Goal: Task Accomplishment & Management: Use online tool/utility

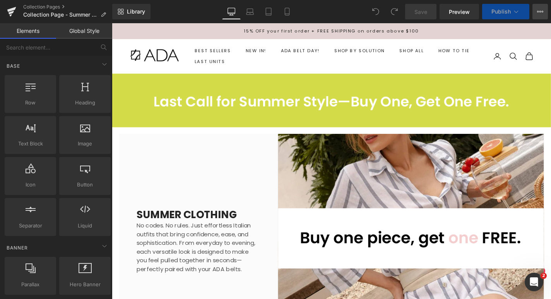
click at [539, 11] on icon at bounding box center [540, 12] width 6 height 6
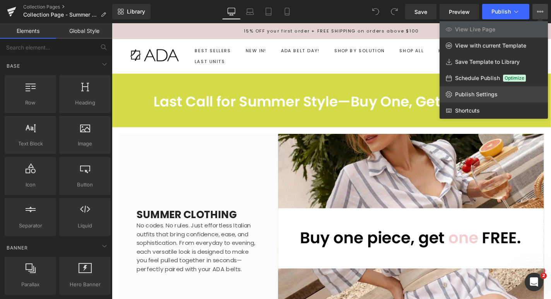
click at [484, 93] on span "Publish Settings" at bounding box center [476, 94] width 43 height 7
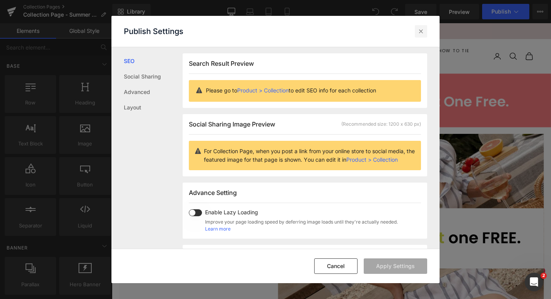
click at [423, 27] on div at bounding box center [421, 31] width 12 height 12
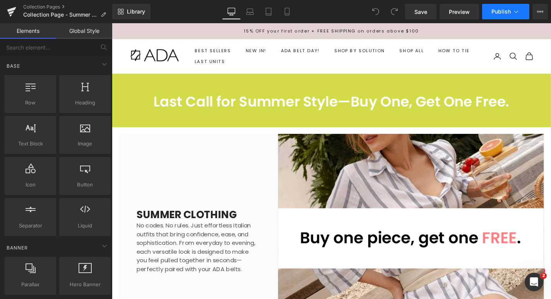
click at [504, 14] on span "Publish" at bounding box center [501, 12] width 19 height 6
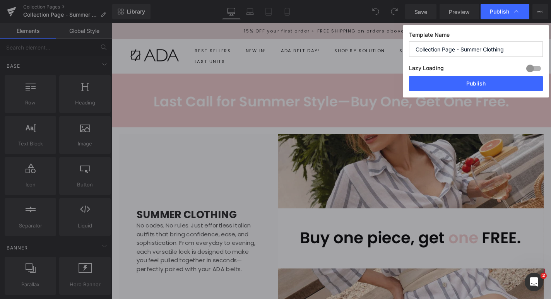
drag, startPoint x: 462, startPoint y: 49, endPoint x: 415, endPoint y: 46, distance: 46.9
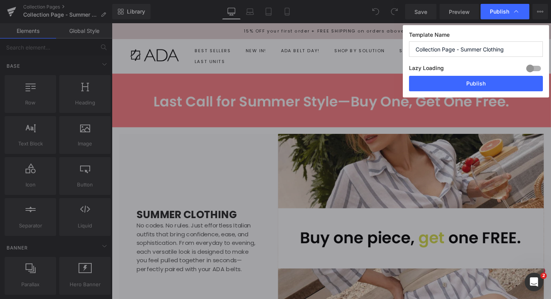
click at [415, 46] on input "Collection Page - Summer Clothing" at bounding box center [476, 48] width 134 height 15
type input "Summer Clothing"
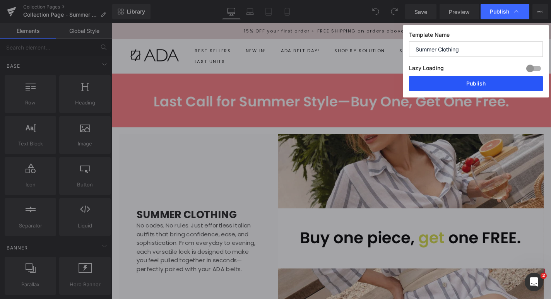
click at [466, 83] on button "Publish" at bounding box center [476, 83] width 134 height 15
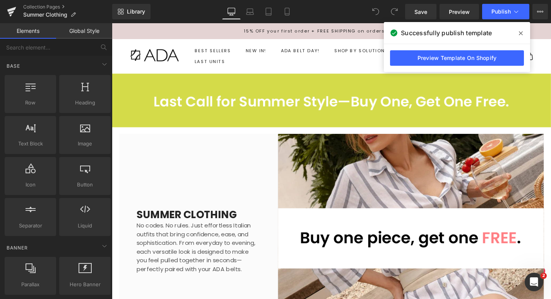
click at [521, 33] on icon at bounding box center [521, 33] width 4 height 4
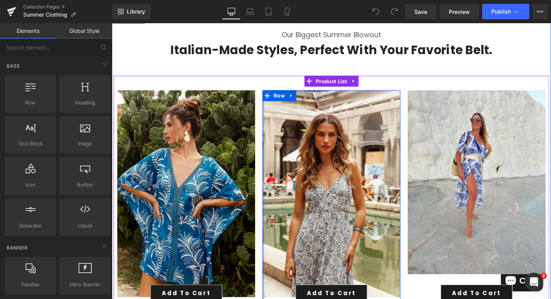
scroll to position [358, 0]
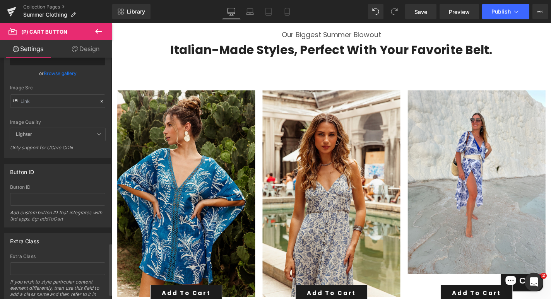
scroll to position [881, 0]
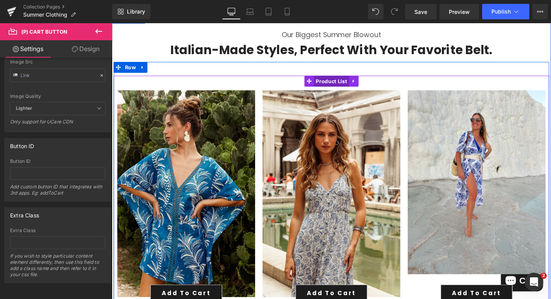
click at [340, 85] on span "Product List" at bounding box center [346, 85] width 38 height 12
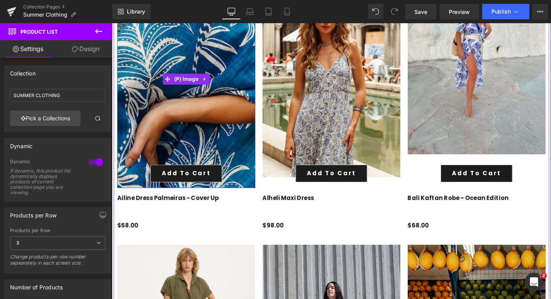
scroll to position [486, 0]
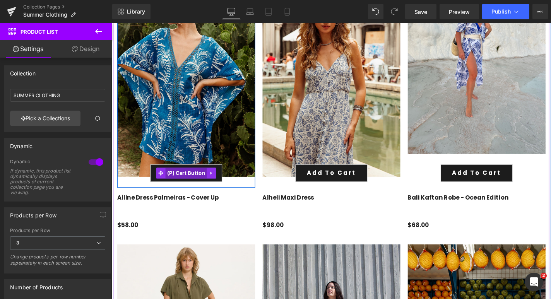
click at [183, 180] on span "(P) Cart Button" at bounding box center [191, 183] width 45 height 12
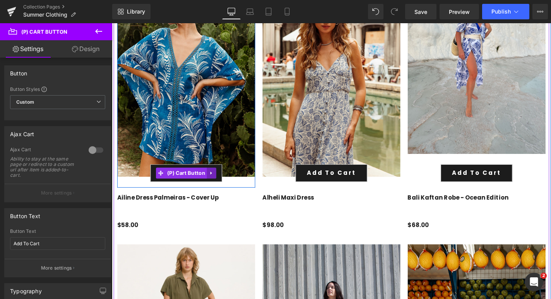
click at [218, 180] on icon at bounding box center [218, 183] width 5 height 6
click at [188, 183] on span "(P) Cart Button" at bounding box center [176, 183] width 45 height 12
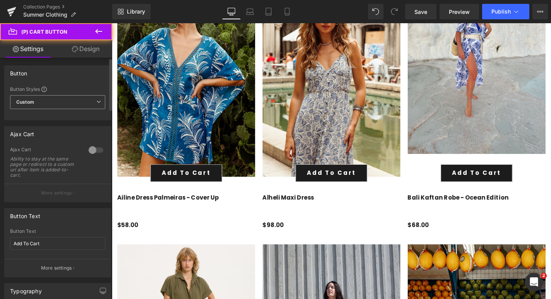
click at [82, 103] on span "Custom Setup Global Style" at bounding box center [57, 102] width 95 height 14
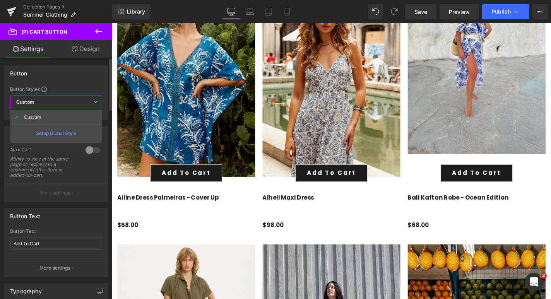
click at [82, 103] on span "Custom Setup Global Style" at bounding box center [56, 102] width 92 height 14
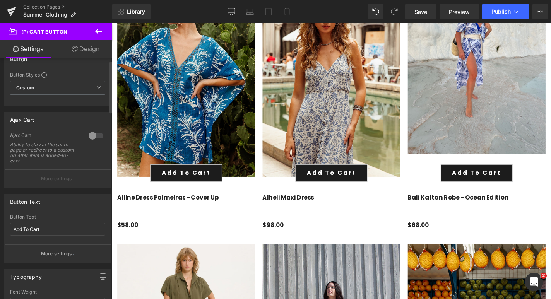
scroll to position [15, 0]
click at [87, 135] on div at bounding box center [96, 135] width 19 height 12
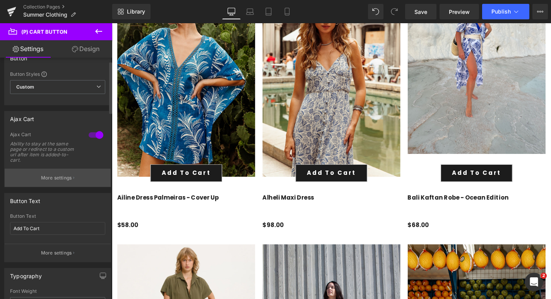
click at [73, 177] on icon "button" at bounding box center [73, 178] width 1 height 4
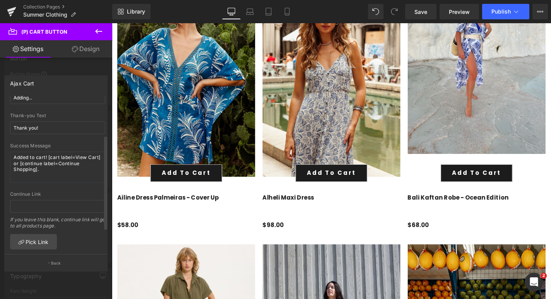
scroll to position [0, 0]
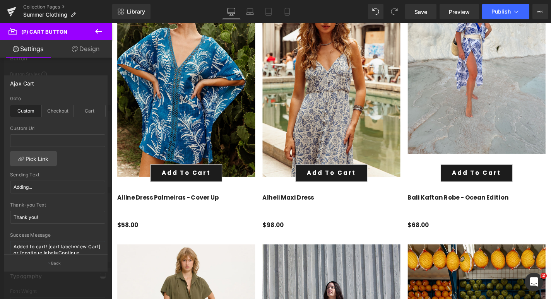
click at [97, 31] on icon at bounding box center [98, 31] width 7 height 5
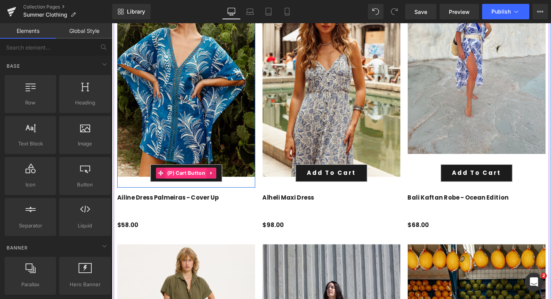
click at [186, 182] on span "(P) Cart Button" at bounding box center [191, 183] width 45 height 12
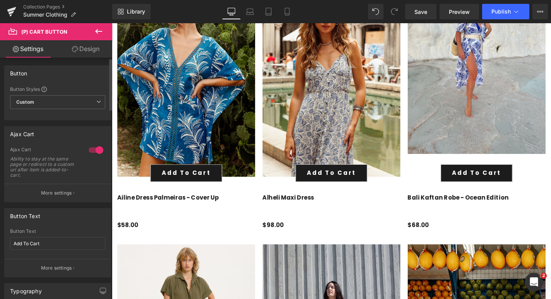
click at [96, 149] on div at bounding box center [96, 150] width 19 height 12
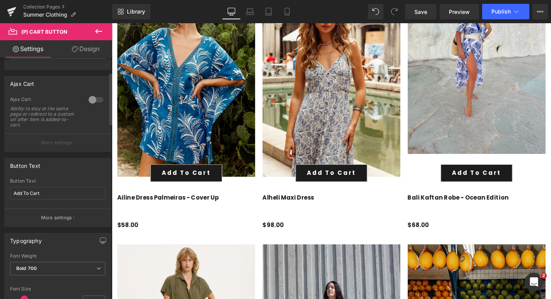
scroll to position [74, 0]
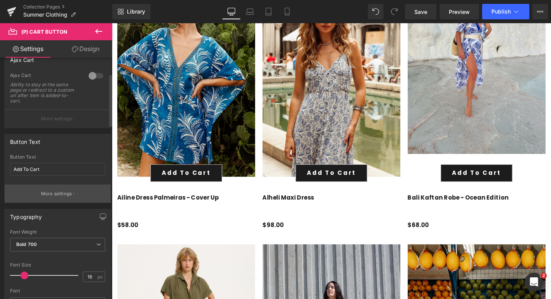
click at [70, 192] on p "More settings" at bounding box center [56, 193] width 31 height 7
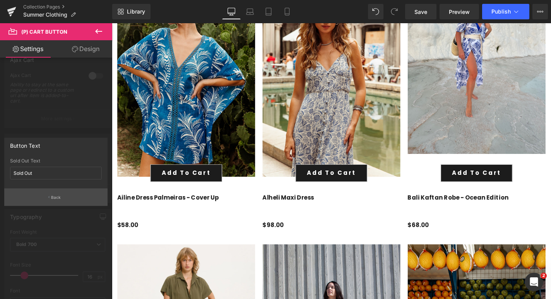
click at [60, 199] on p "Back" at bounding box center [56, 198] width 10 height 6
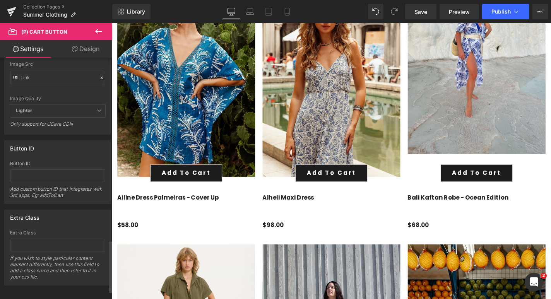
scroll to position [881, 0]
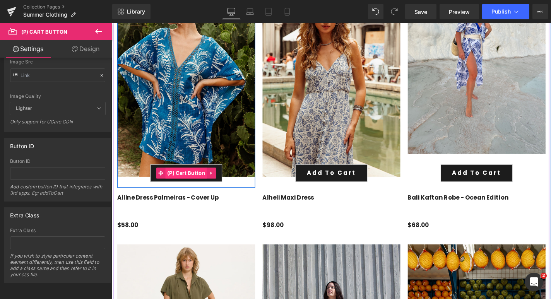
click at [202, 185] on span "(P) Cart Button" at bounding box center [191, 183] width 45 height 12
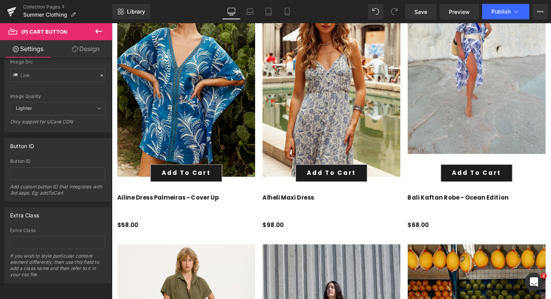
click at [89, 48] on link "Design" at bounding box center [86, 48] width 56 height 17
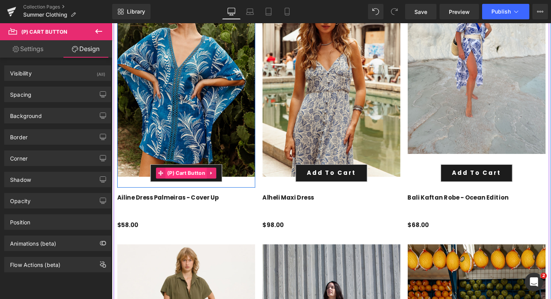
click at [192, 184] on span "(P) Cart Button" at bounding box center [191, 183] width 45 height 12
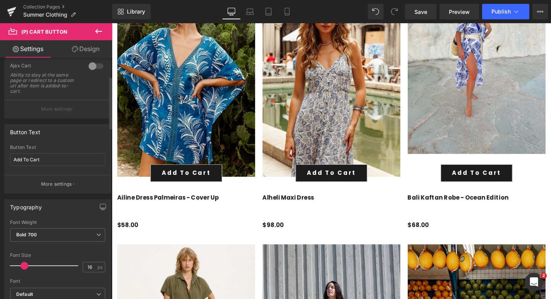
scroll to position [91, 0]
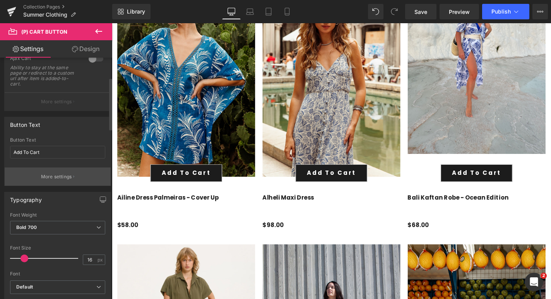
click at [70, 180] on button "More settings" at bounding box center [58, 177] width 106 height 18
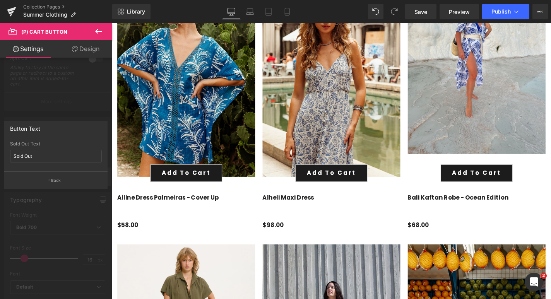
click at [70, 180] on button "Back" at bounding box center [55, 179] width 103 height 17
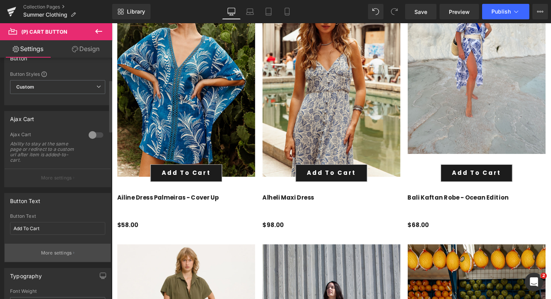
scroll to position [0, 0]
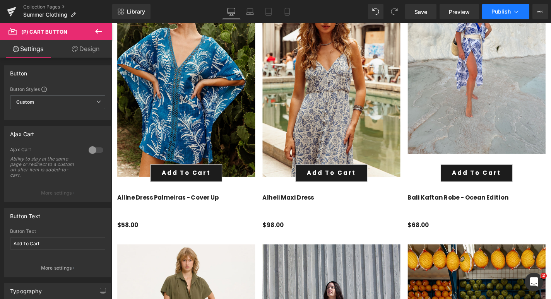
click at [514, 11] on icon at bounding box center [517, 12] width 8 height 8
click at [45, 6] on link "Collection Pages" at bounding box center [67, 7] width 89 height 6
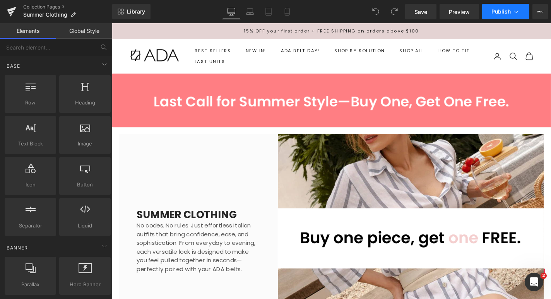
click at [496, 13] on span "Publish" at bounding box center [501, 12] width 19 height 6
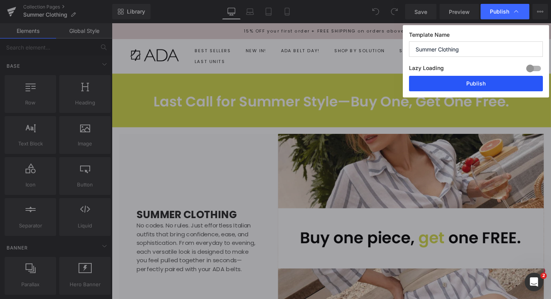
click at [477, 86] on button "Publish" at bounding box center [476, 83] width 134 height 15
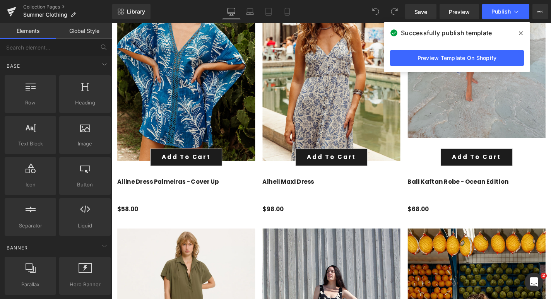
scroll to position [507, 0]
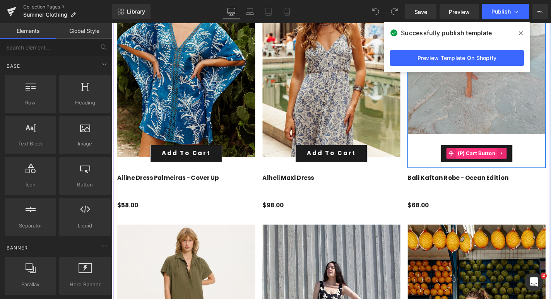
click at [493, 157] on span "(P) Cart Button" at bounding box center [501, 162] width 45 height 12
